Goal: Ask a question

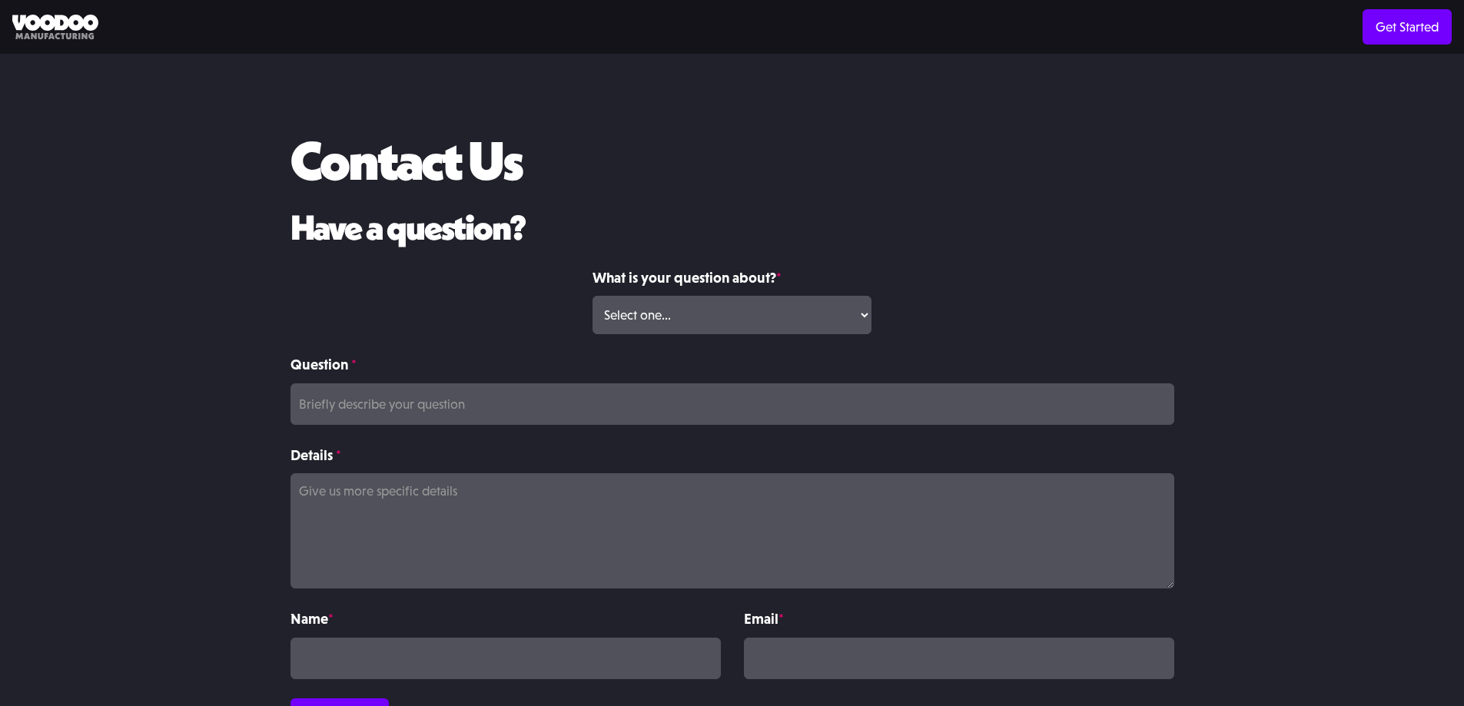
scroll to position [197, 0]
click at [688, 296] on select "Select one... Volume Print Order Direct Print Order Press/Media Inquiry Other" at bounding box center [731, 315] width 279 height 38
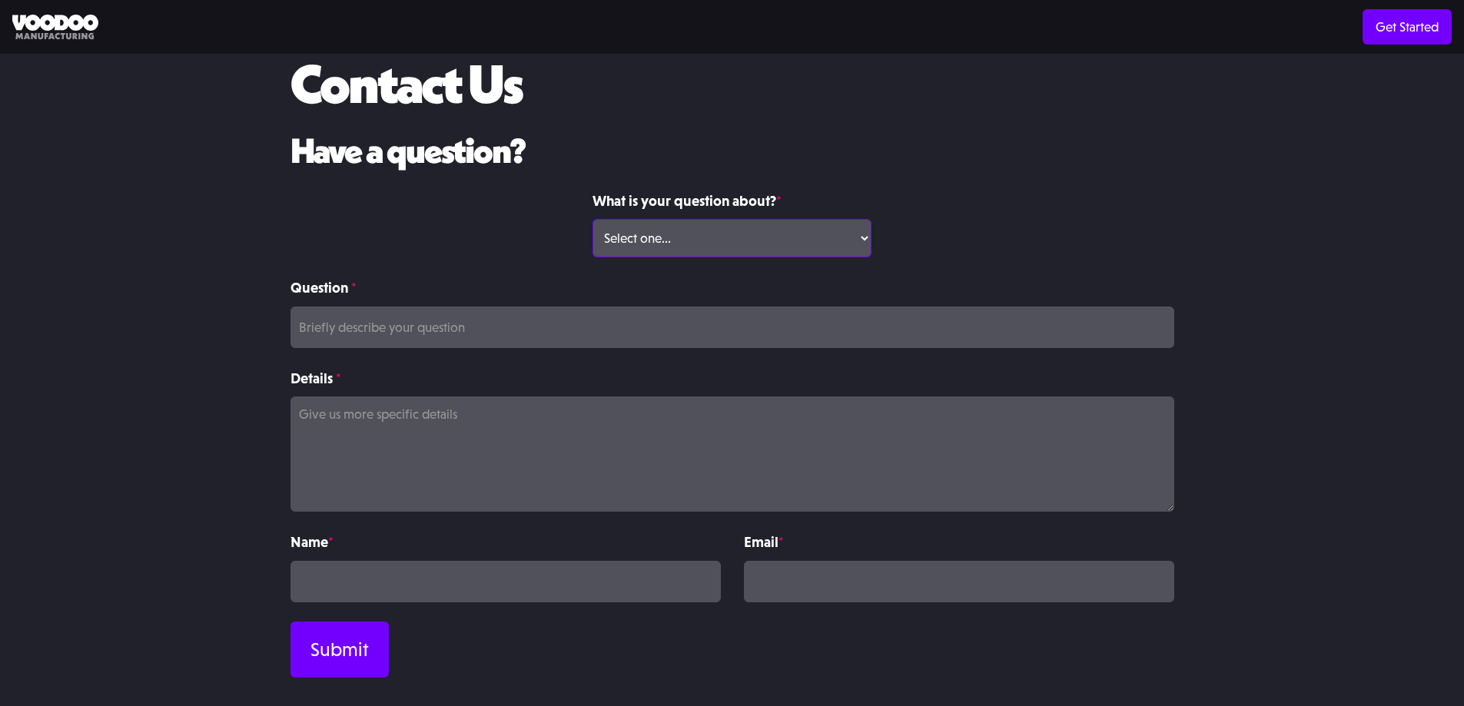
scroll to position [77, 0]
select select "Volume Print Order"
click at [592, 219] on select "Select one... Volume Print Order Direct Print Order Press/Media Inquiry Other" at bounding box center [731, 238] width 279 height 38
click at [653, 325] on input "Question *" at bounding box center [732, 327] width 884 height 41
type input "H"
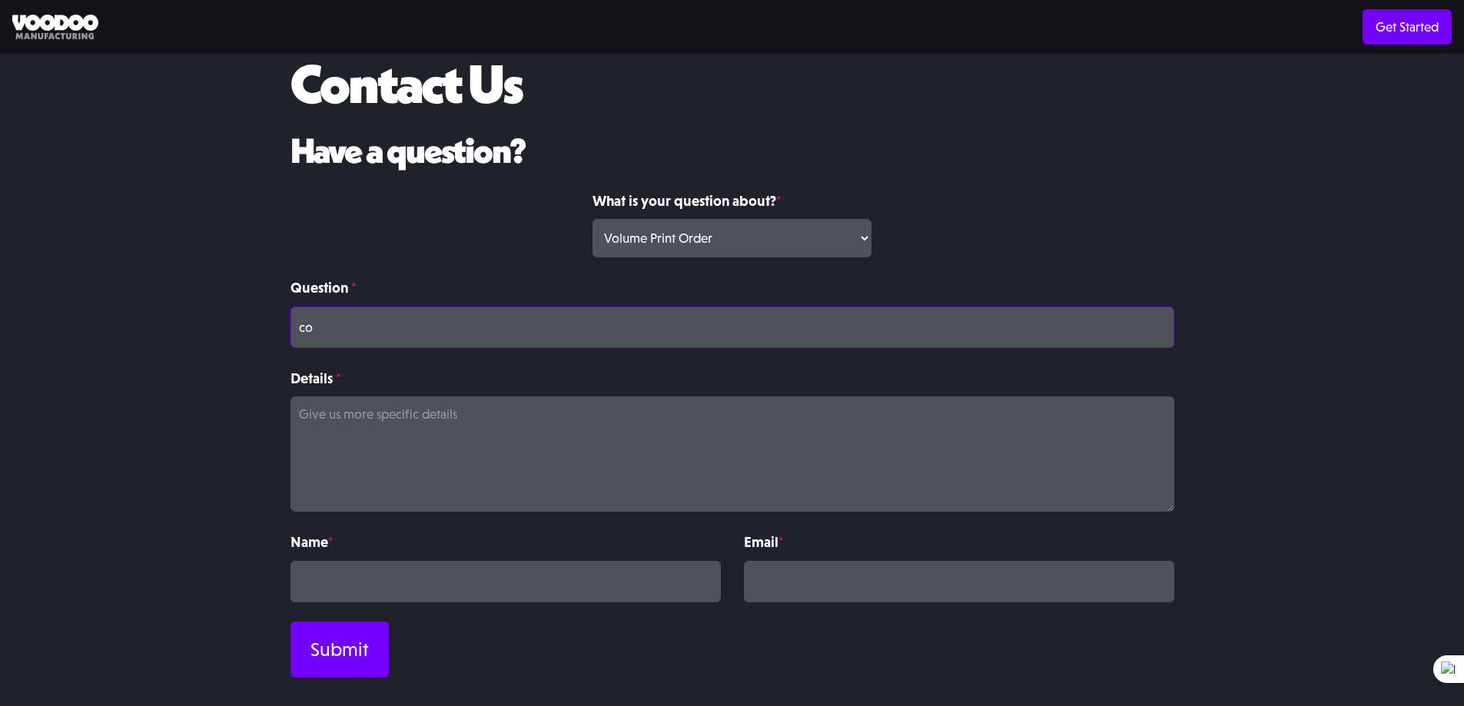
type input "c"
type input "printing in multiple colors"
click at [539, 423] on textarea "Details *" at bounding box center [732, 453] width 884 height 115
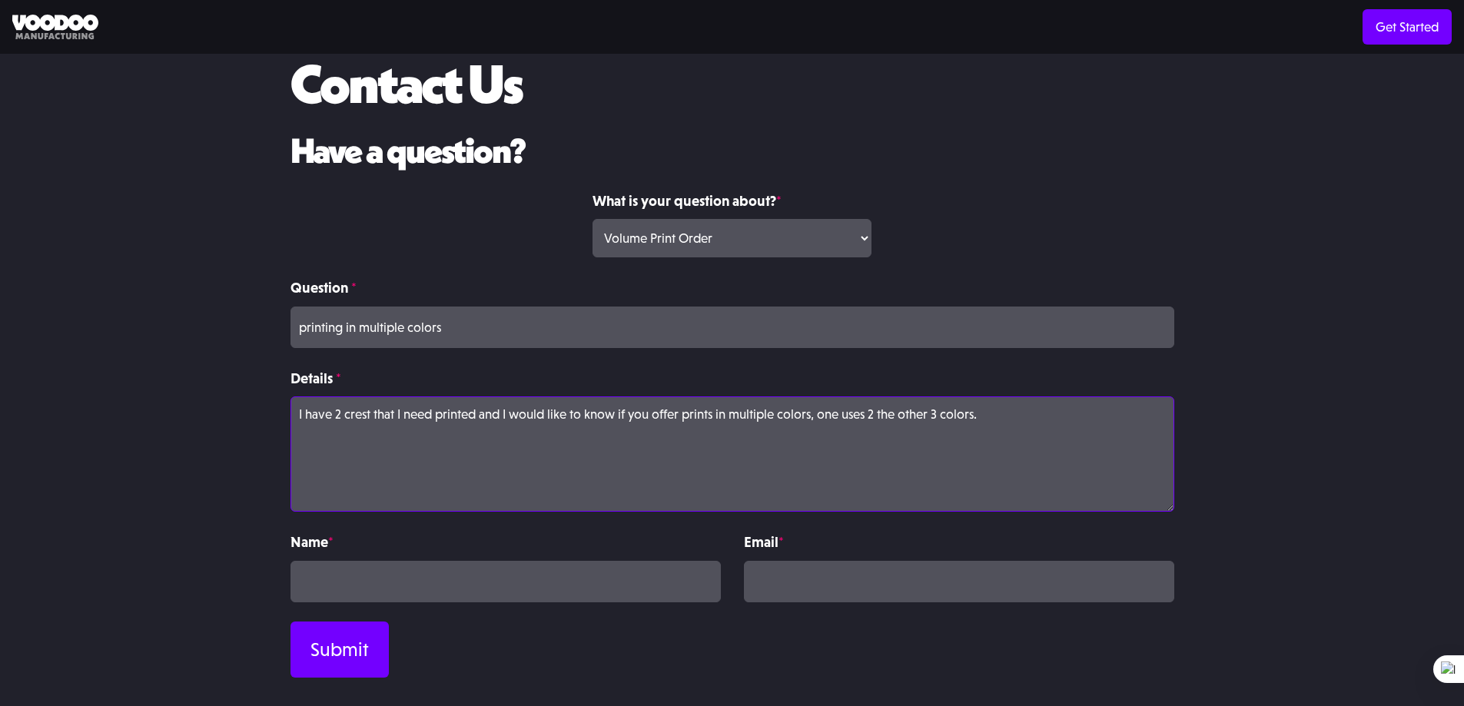
click at [436, 414] on textarea "I have 2 crest that I need printed and I would like to know if you offer prints…" at bounding box center [732, 453] width 884 height 115
click at [530, 414] on textarea "I have 2 crest that I need about 30 printed and I would like to know if you off…" at bounding box center [732, 453] width 884 height 115
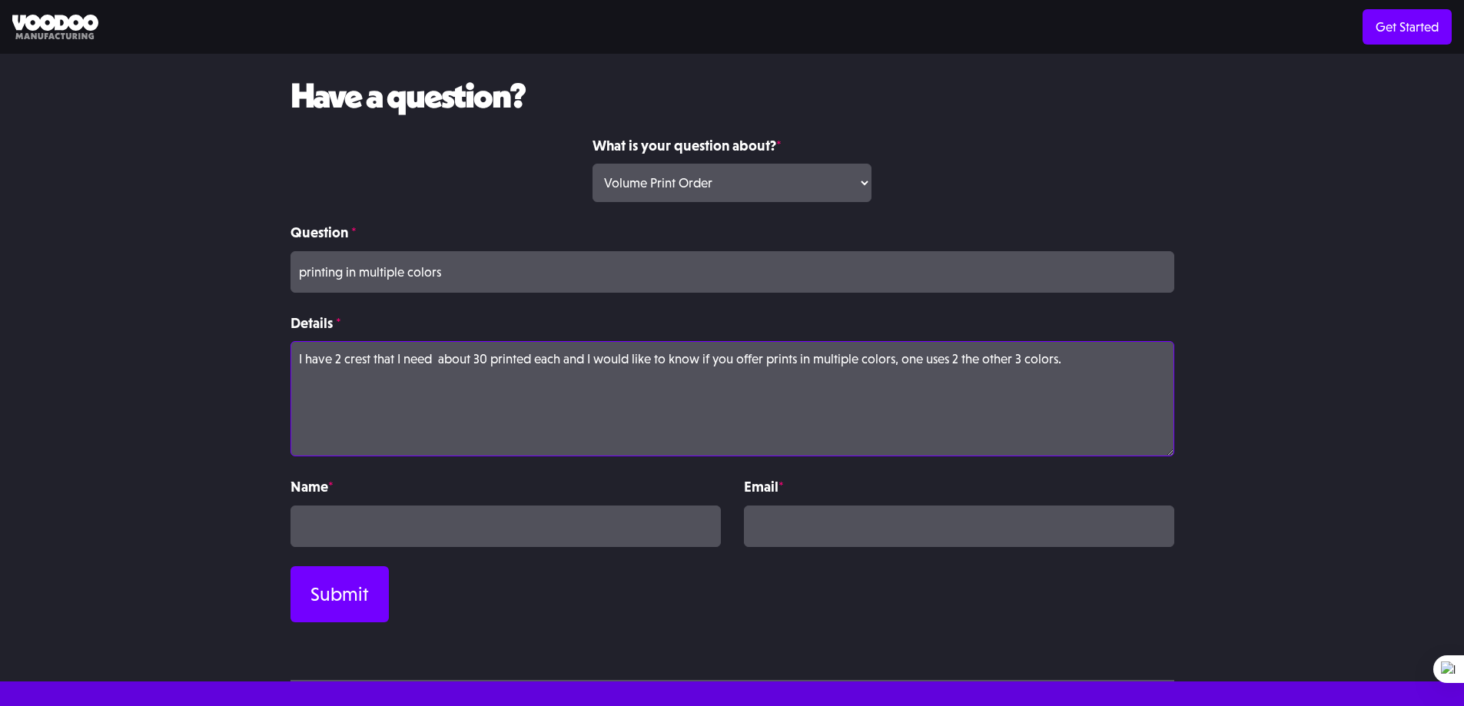
scroll to position [197, 0]
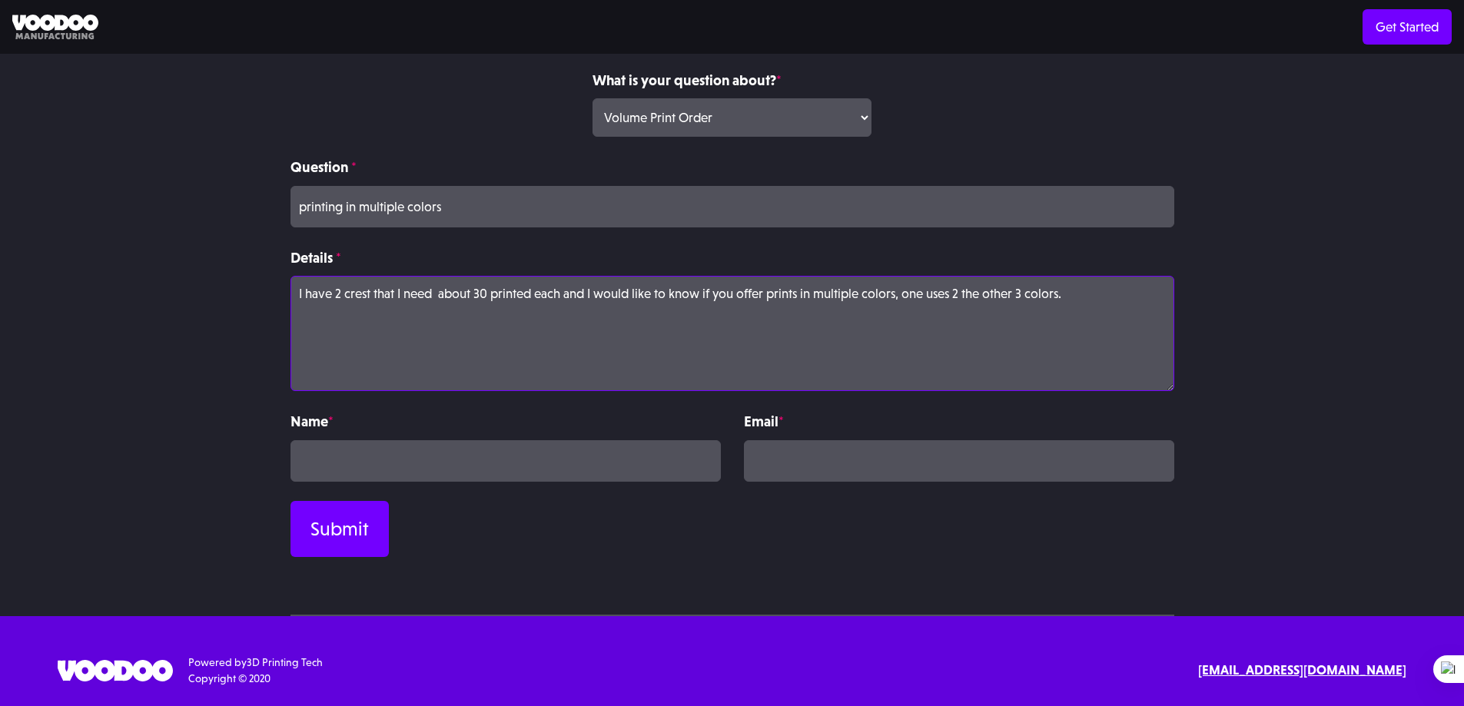
type textarea "I have 2 crest that I need about 30 printed each and I would like to know if yo…"
click at [594, 471] on input "Contact Form" at bounding box center [505, 460] width 430 height 41
type input "x"
type input "churchill okorie"
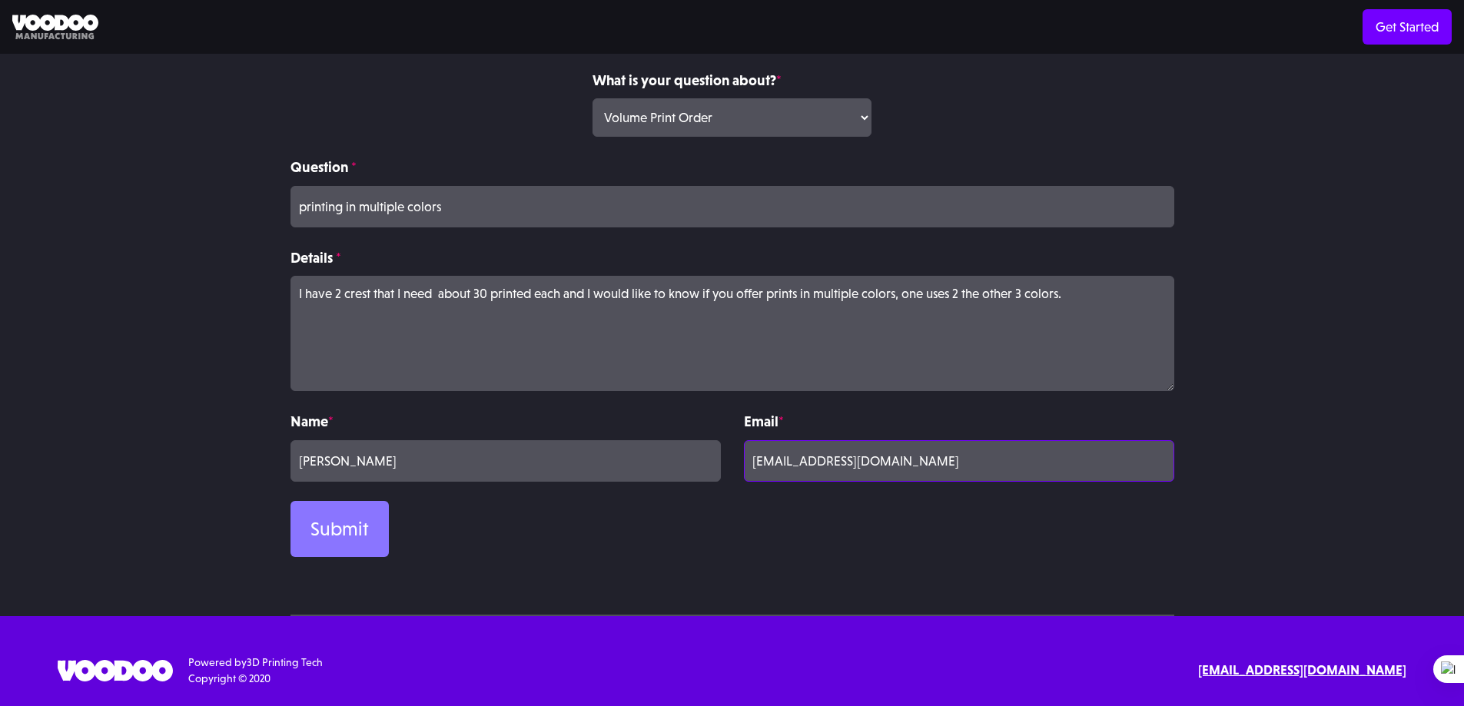
type input "ohaokorie@gmail.com"
click at [320, 539] on input "Submit" at bounding box center [339, 529] width 98 height 56
type input "Please wait..."
